Goal: Information Seeking & Learning: Learn about a topic

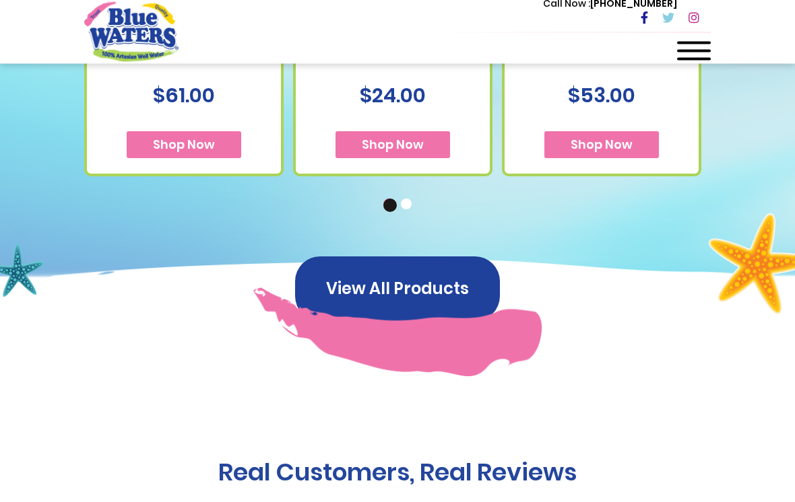
scroll to position [764, 0]
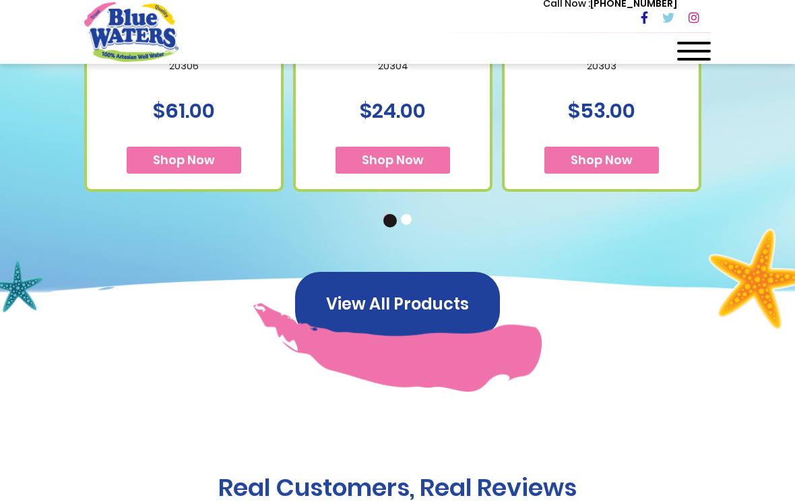
click at [430, 295] on button "View All Products" at bounding box center [397, 304] width 205 height 65
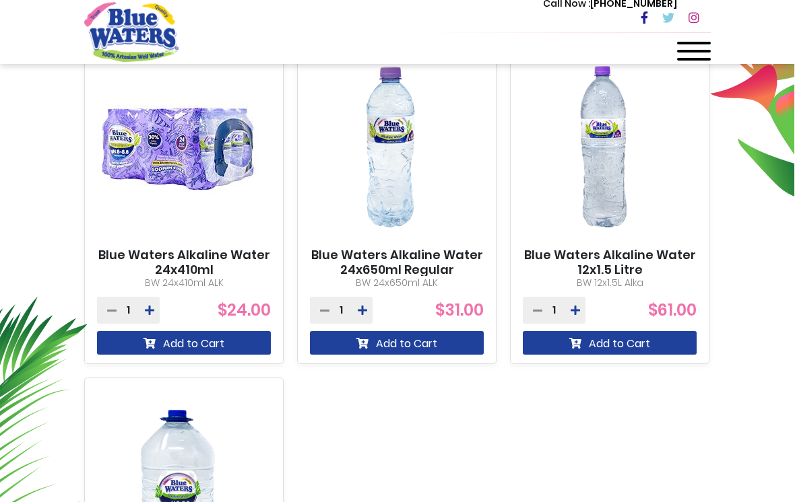
scroll to position [459, 0]
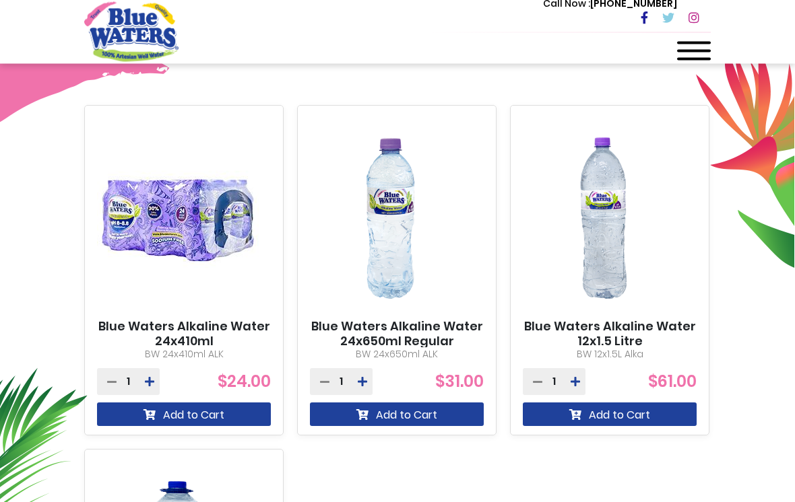
click at [203, 334] on link "Blue Waters Alkaline Water 24x410ml" at bounding box center [184, 334] width 174 height 29
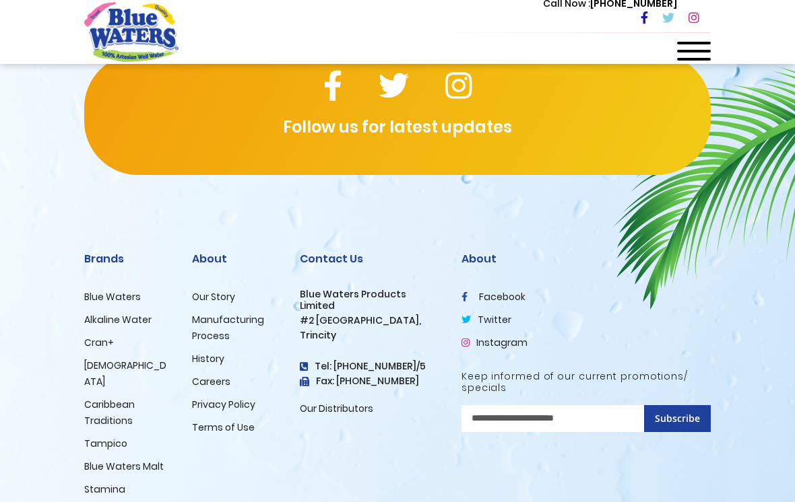
scroll to position [964, 0]
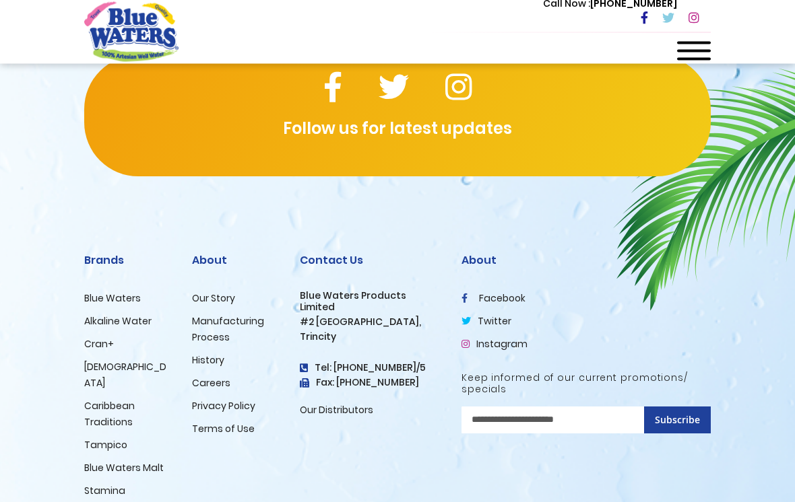
click at [133, 302] on link "Blue Waters" at bounding box center [112, 298] width 57 height 13
click at [135, 315] on link "Alkaline Water" at bounding box center [117, 321] width 67 height 13
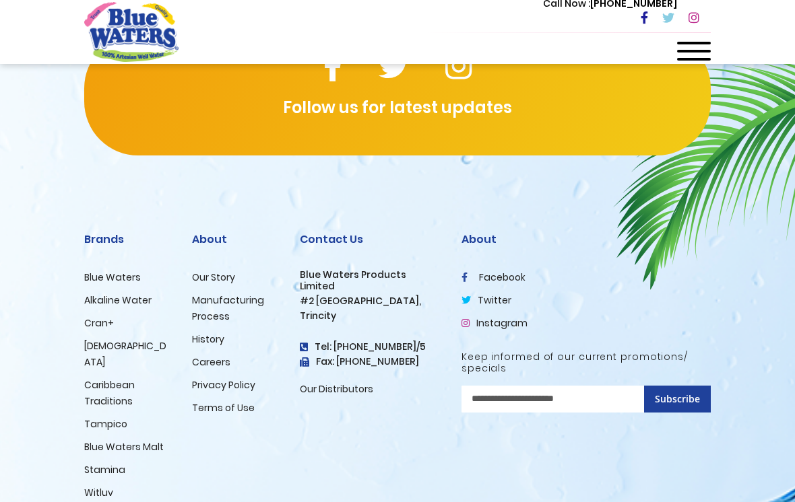
click at [135, 302] on link "Alkaline Water" at bounding box center [117, 300] width 67 height 13
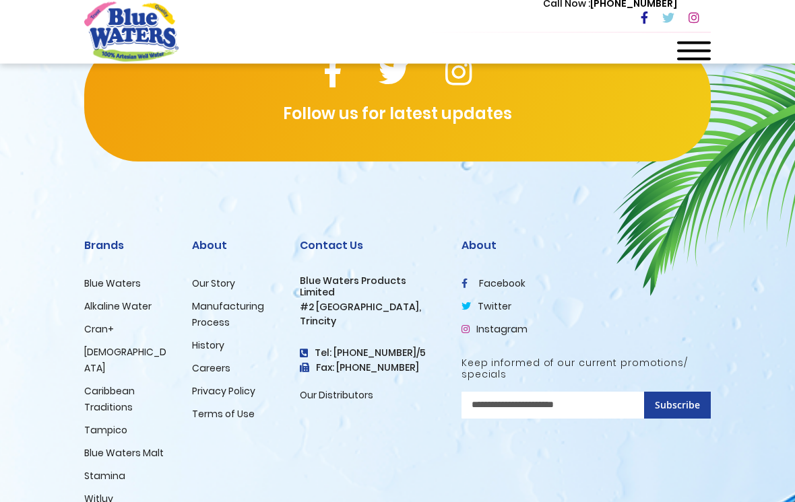
scroll to position [1927, 0]
click at [199, 325] on link "Manufacturing Process" at bounding box center [228, 315] width 72 height 30
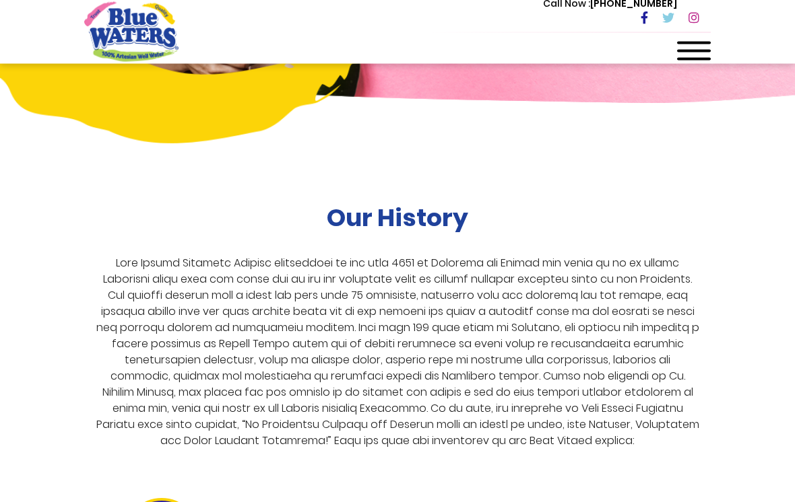
scroll to position [2492, 0]
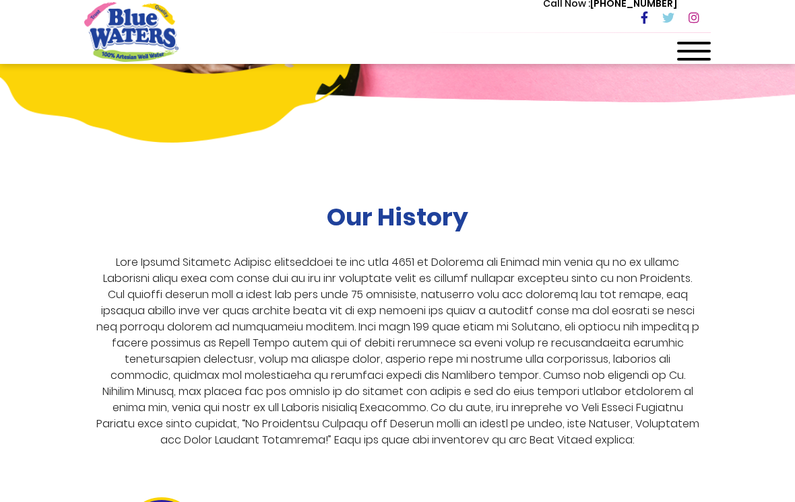
click at [728, 306] on div "Our History 1999 Blue Waters established: Starting with 12 employees, including…" at bounding box center [397, 388] width 795 height 572
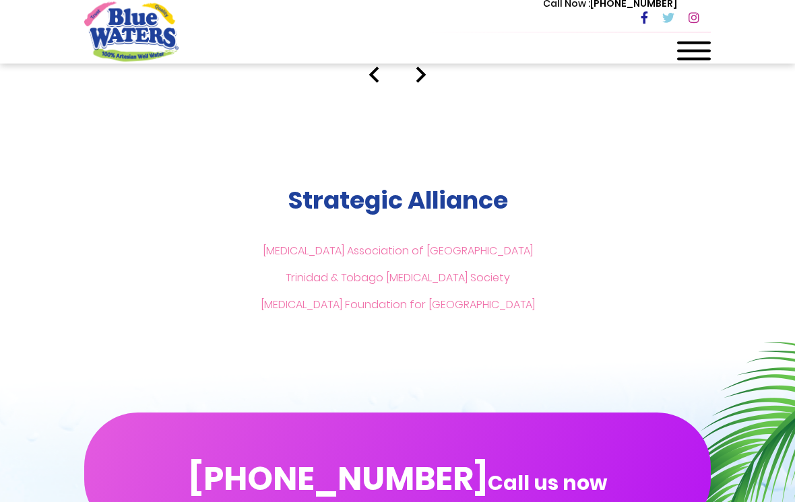
scroll to position [3079, 0]
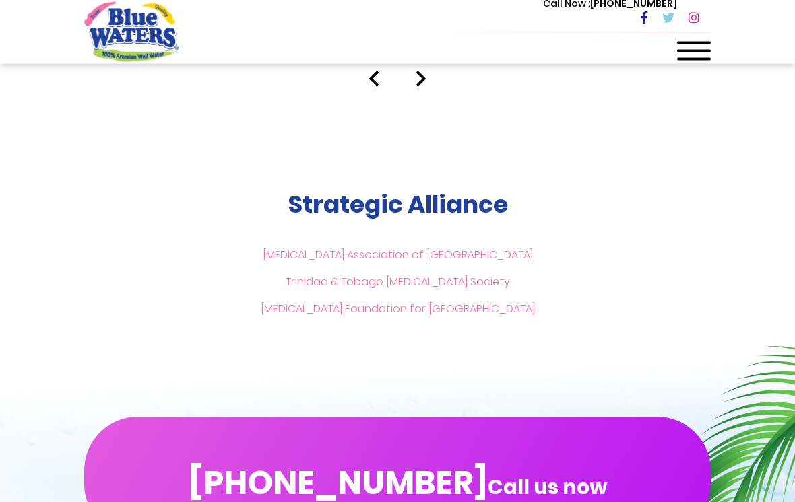
click at [507, 302] on link "[MEDICAL_DATA] Foundation for [GEOGRAPHIC_DATA]" at bounding box center [398, 309] width 274 height 15
click at [431, 302] on link "[MEDICAL_DATA] Foundation for [GEOGRAPHIC_DATA]" at bounding box center [398, 309] width 274 height 15
click at [351, 302] on link "[MEDICAL_DATA] Foundation for [GEOGRAPHIC_DATA]" at bounding box center [398, 309] width 274 height 15
click at [380, 302] on link "[MEDICAL_DATA] Foundation for [GEOGRAPHIC_DATA]" at bounding box center [398, 309] width 274 height 15
click at [524, 302] on link "[MEDICAL_DATA] Foundation for [GEOGRAPHIC_DATA]" at bounding box center [398, 309] width 274 height 15
